Goal: Find contact information: Find contact information

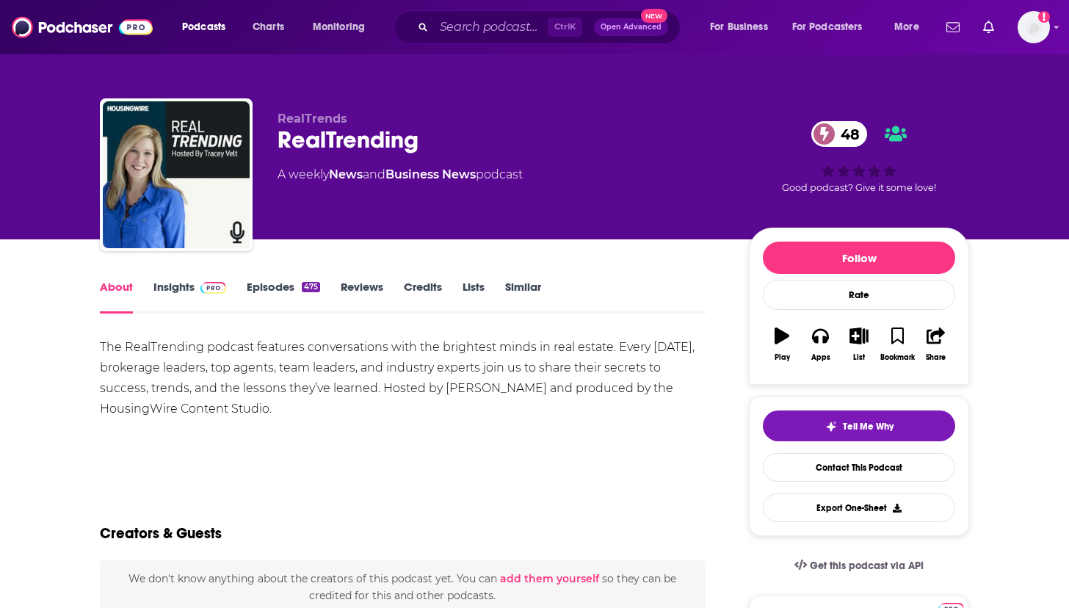
click at [194, 295] on link "Insights" at bounding box center [189, 297] width 73 height 34
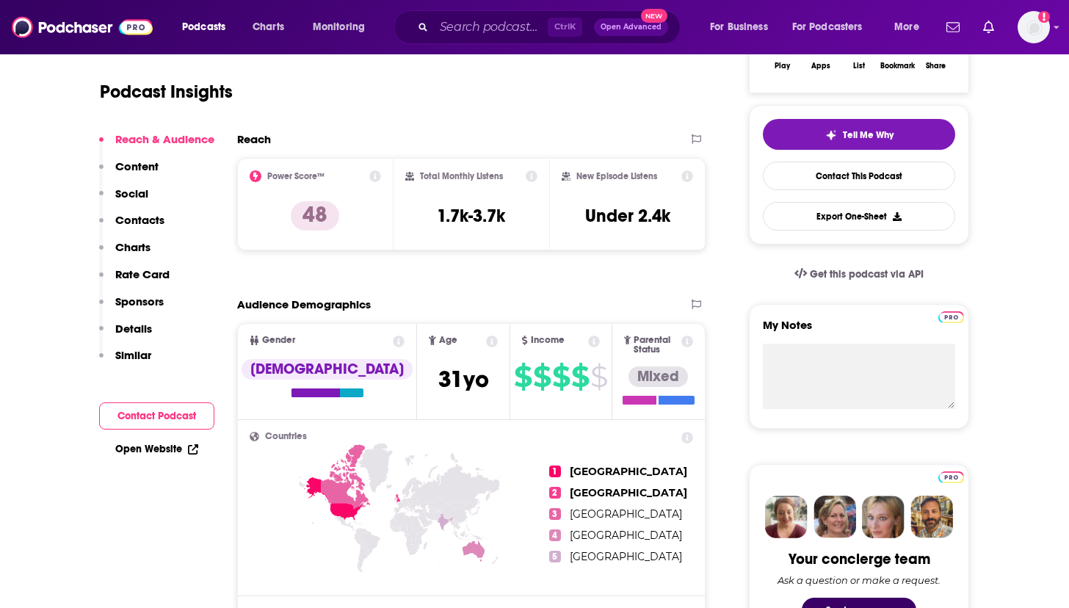
scroll to position [294, 0]
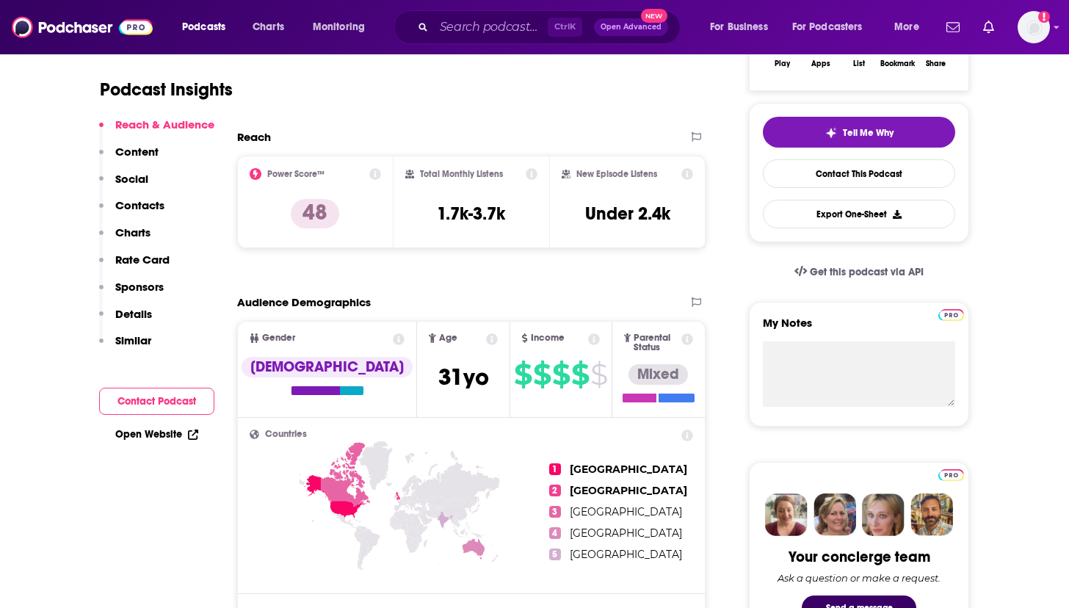
click at [156, 202] on p "Contacts" at bounding box center [139, 205] width 49 height 14
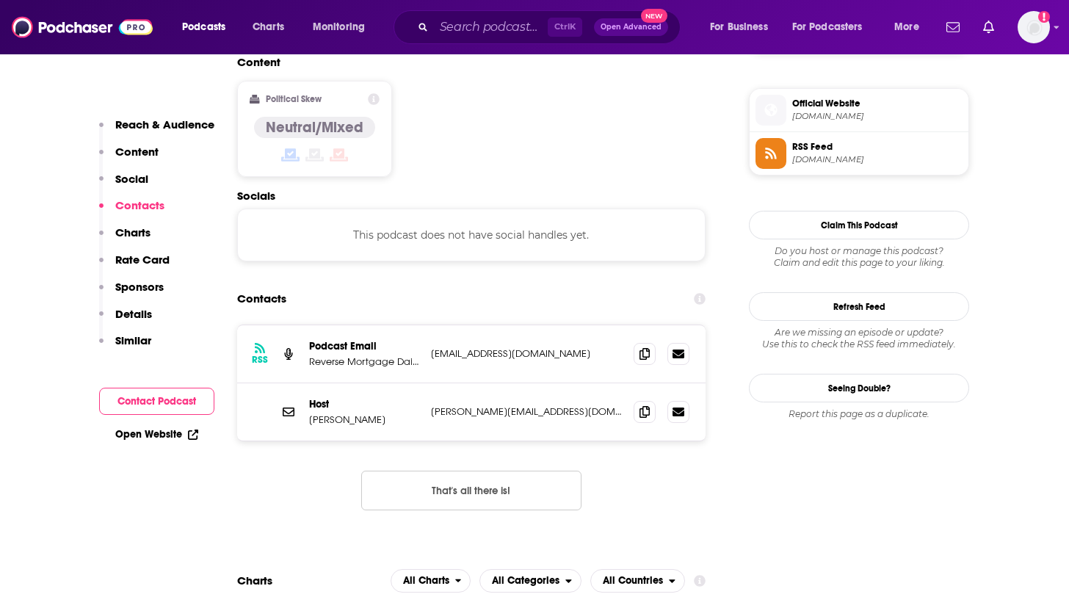
scroll to position [1181, 0]
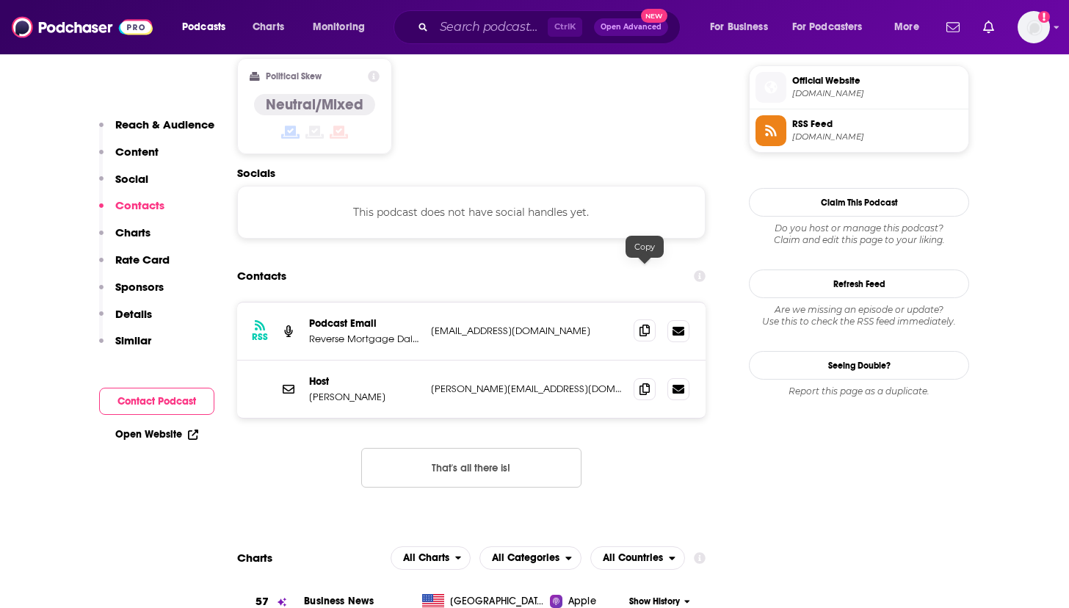
click at [649, 325] on icon at bounding box center [645, 331] width 10 height 12
click at [641, 383] on icon at bounding box center [645, 389] width 10 height 12
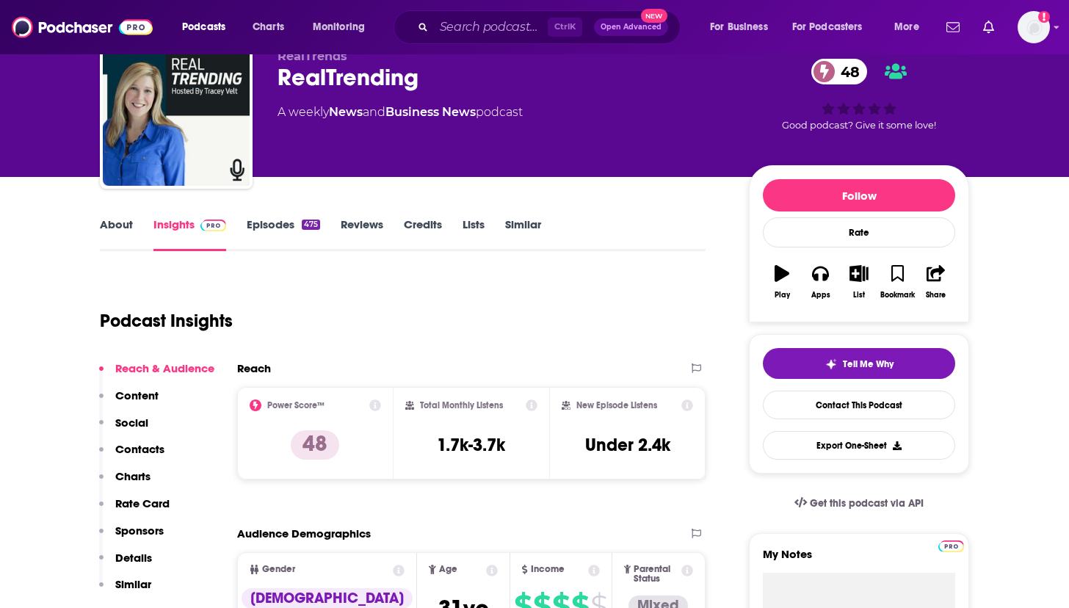
scroll to position [0, 0]
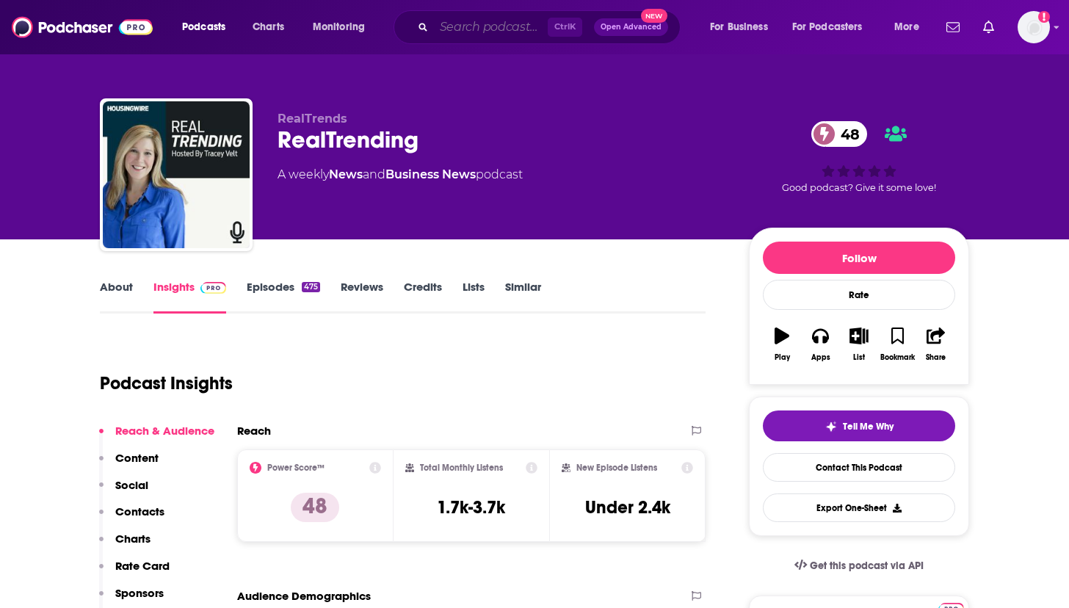
click at [461, 29] on input "Search podcasts, credits, & more..." at bounding box center [491, 27] width 114 height 24
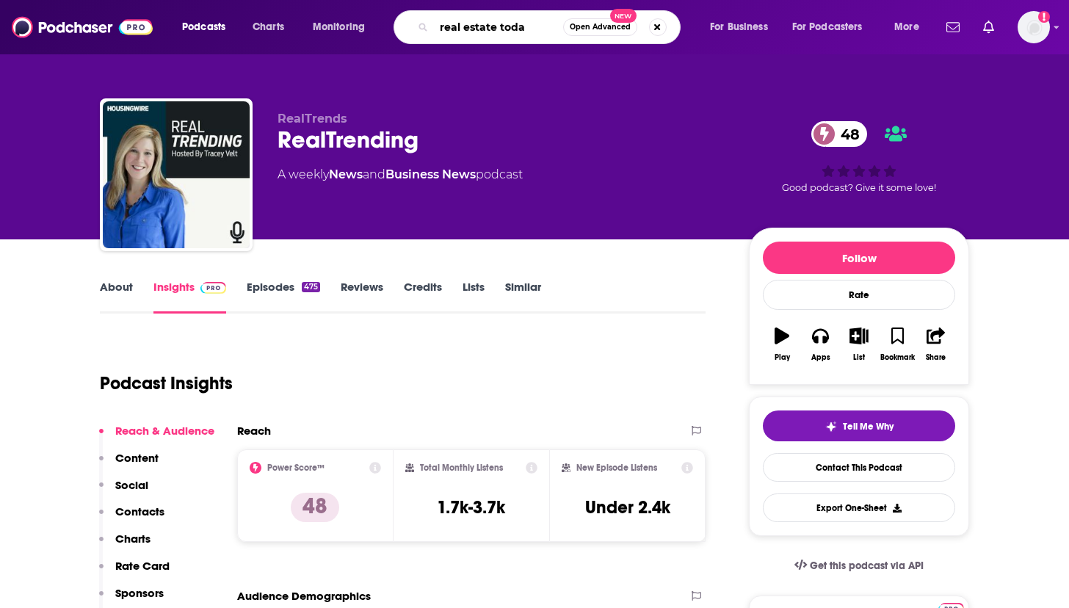
type input "real estate [DATE]"
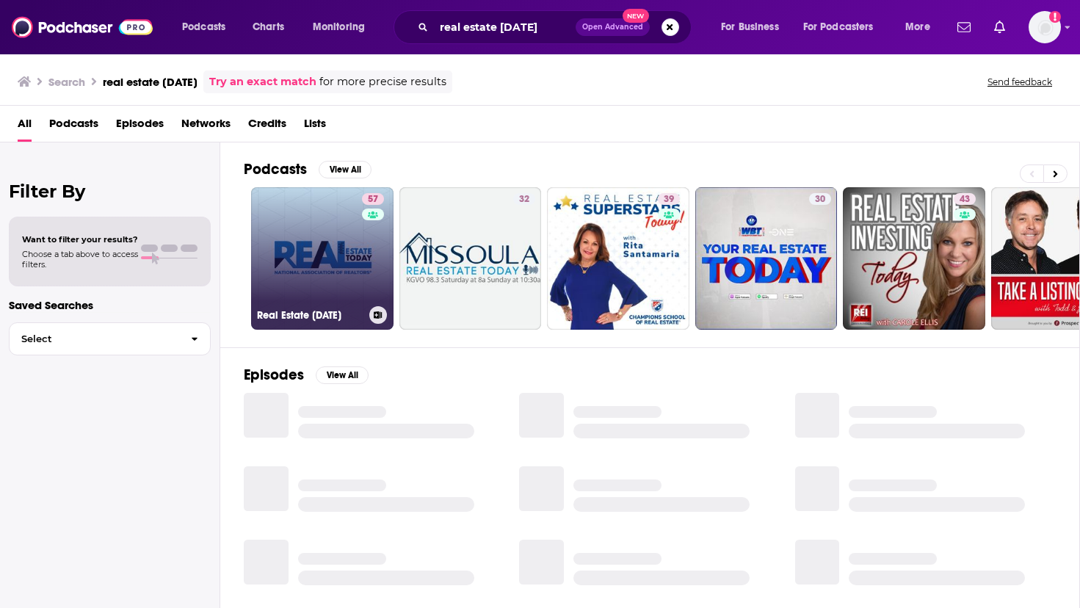
click at [341, 274] on link "57 Real Estate [DATE]" at bounding box center [322, 258] width 142 height 142
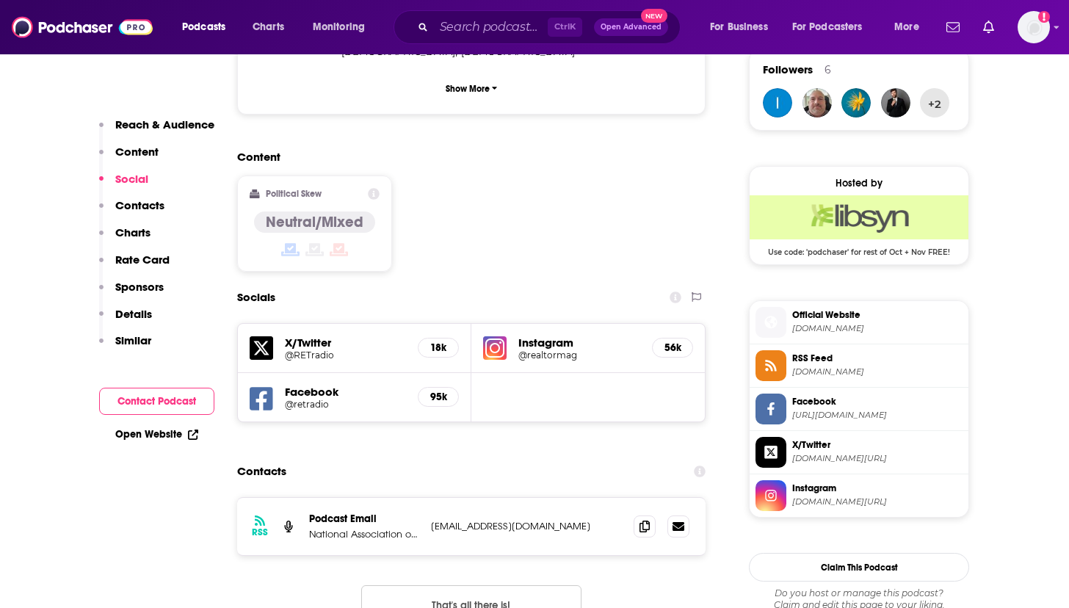
scroll to position [1102, 0]
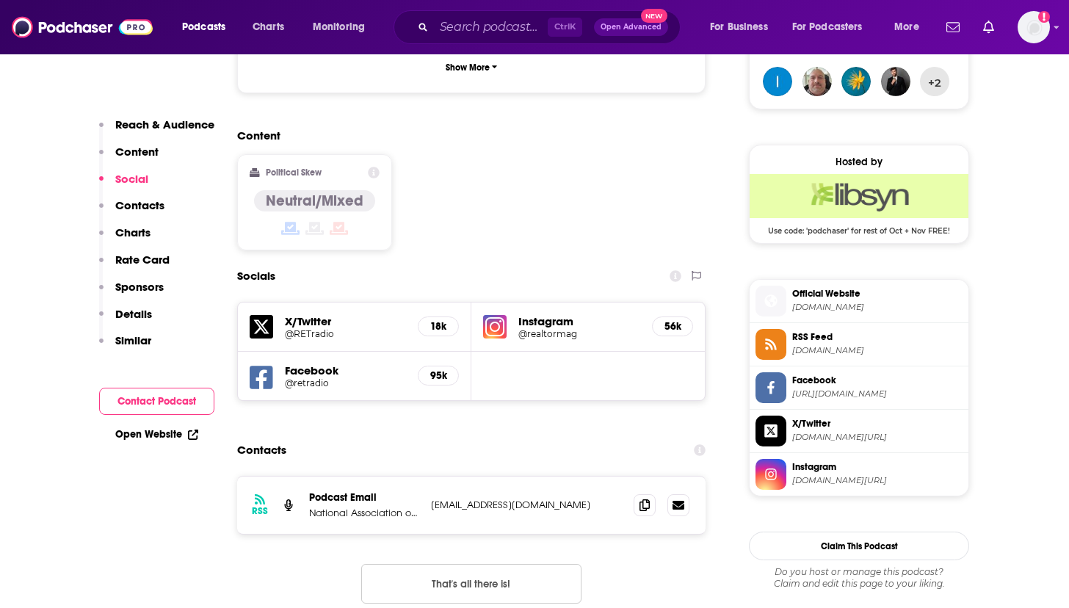
click at [108, 209] on button "Contacts" at bounding box center [131, 211] width 65 height 27
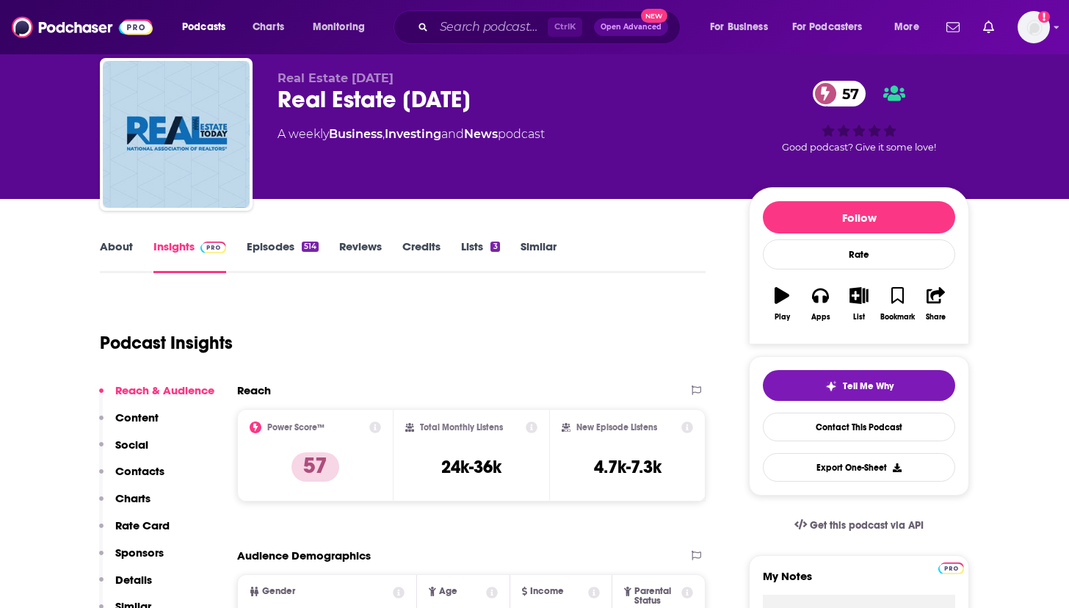
scroll to position [0, 0]
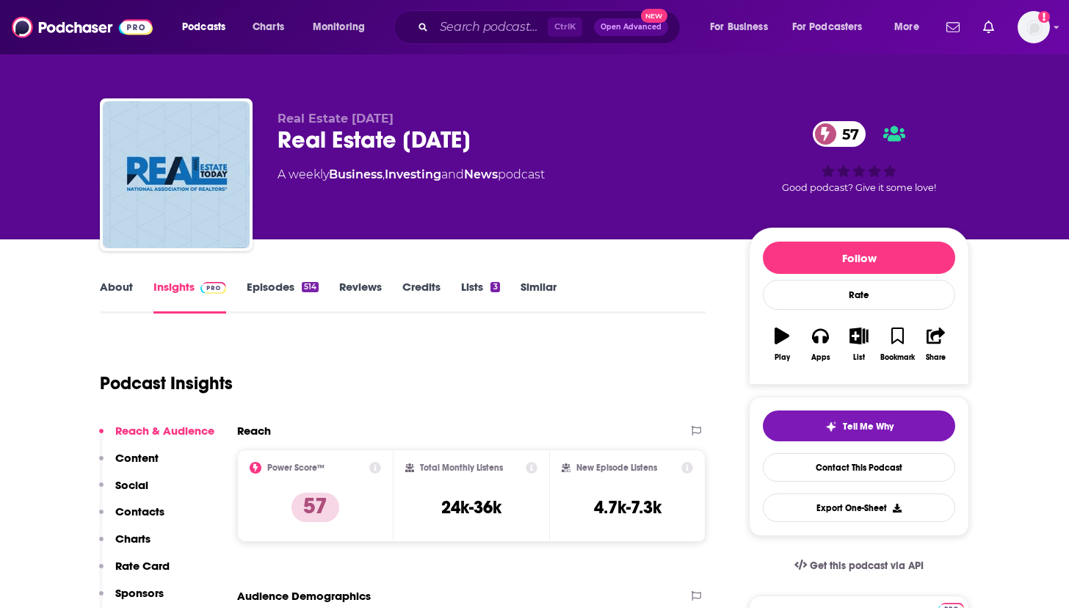
click at [304, 289] on div "514" at bounding box center [310, 287] width 17 height 10
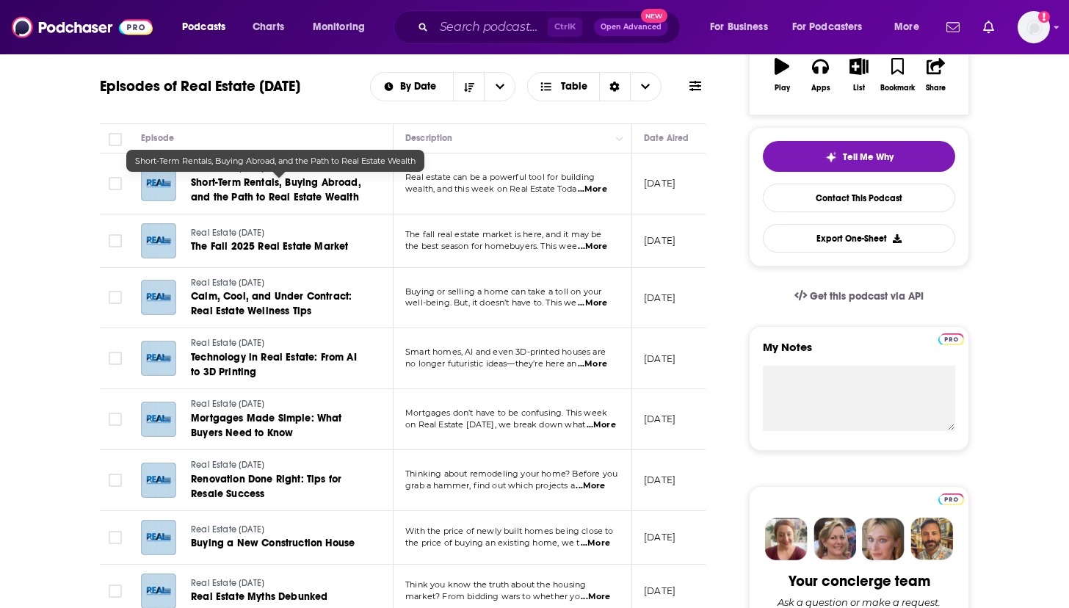
scroll to position [294, 0]
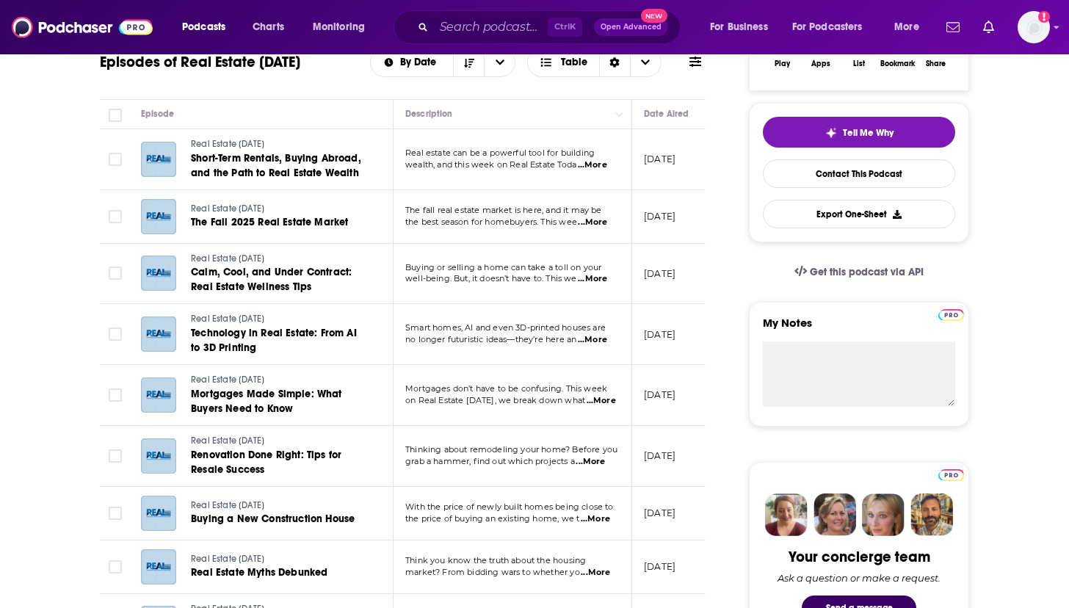
click at [599, 408] on td "Mortgages don’t have to be confusing. This week on Real Estate [DATE], we break…" at bounding box center [513, 395] width 239 height 61
click at [601, 404] on span "...More" at bounding box center [601, 401] width 29 height 12
